Goal: Browse casually

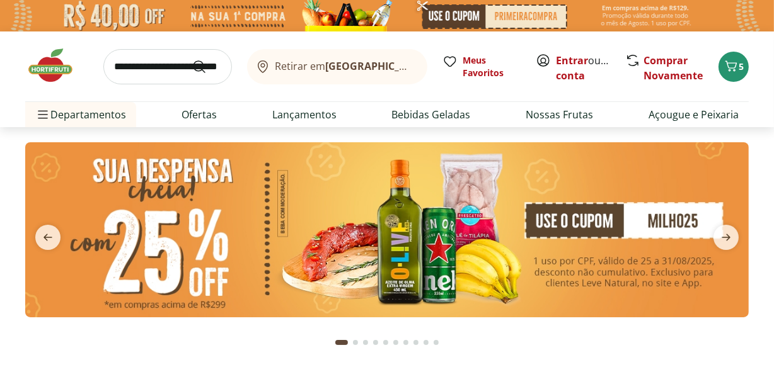
click at [720, 227] on span "next" at bounding box center [725, 237] width 25 height 25
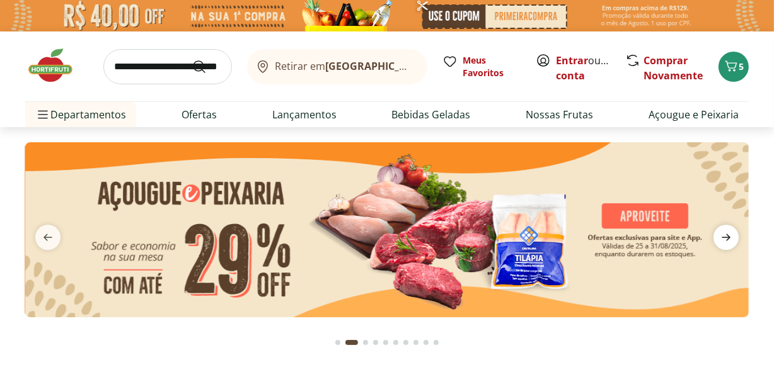
click at [725, 227] on span "next" at bounding box center [725, 237] width 25 height 25
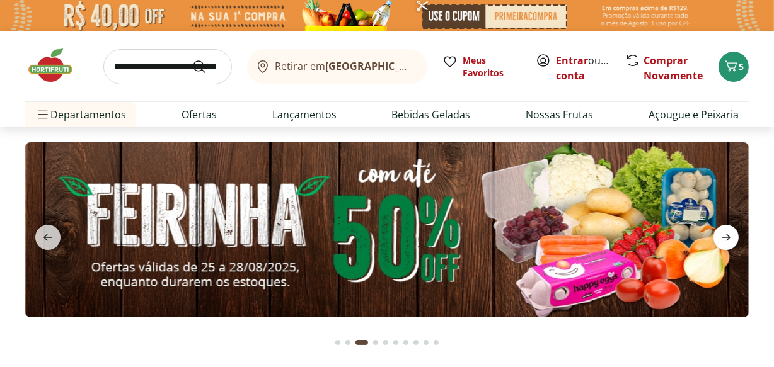
click at [725, 227] on span "next" at bounding box center [725, 237] width 25 height 25
